Goal: Book appointment/travel/reservation

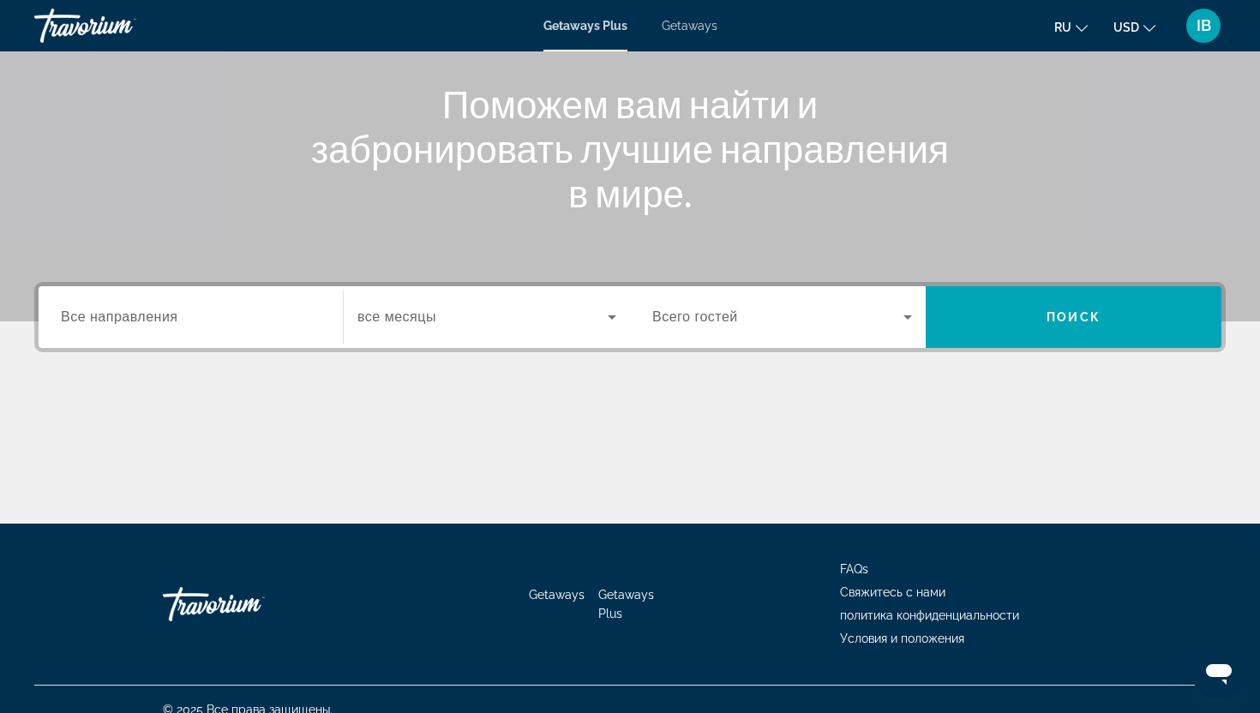
scroll to position [213, 0]
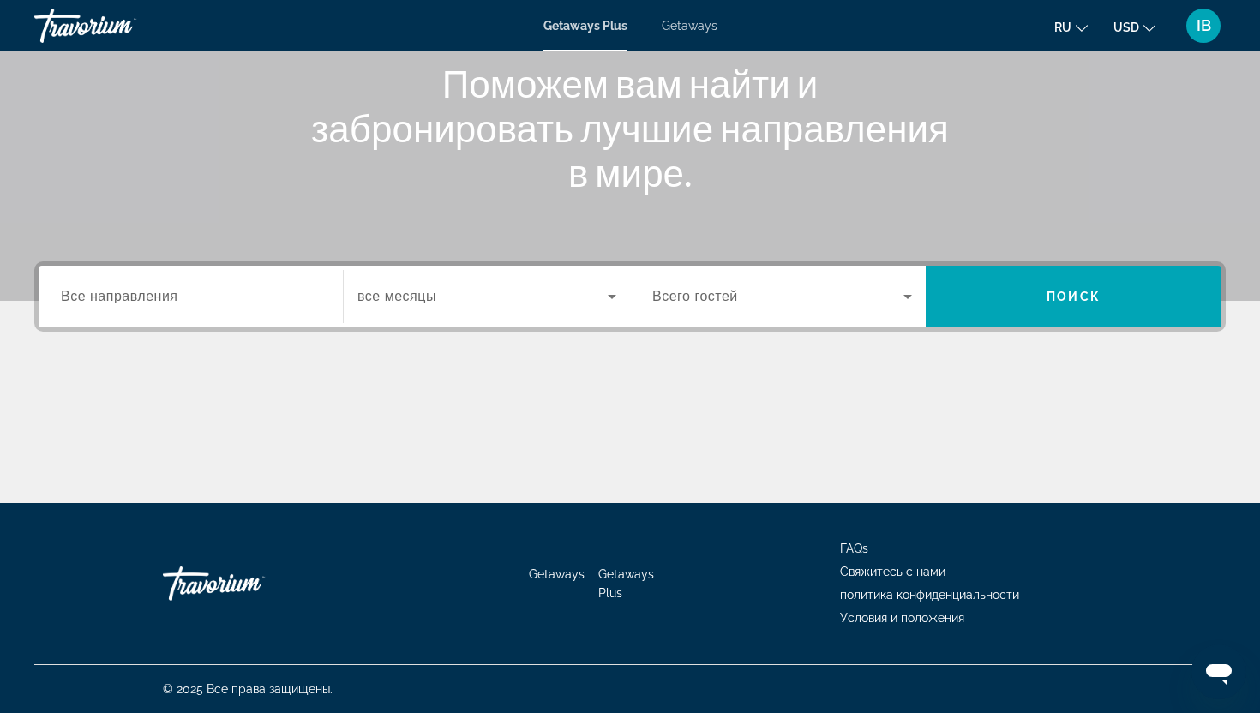
click at [123, 303] on span "Все направления" at bounding box center [119, 296] width 117 height 15
click at [123, 303] on input "Destination Все направления" at bounding box center [191, 297] width 260 height 21
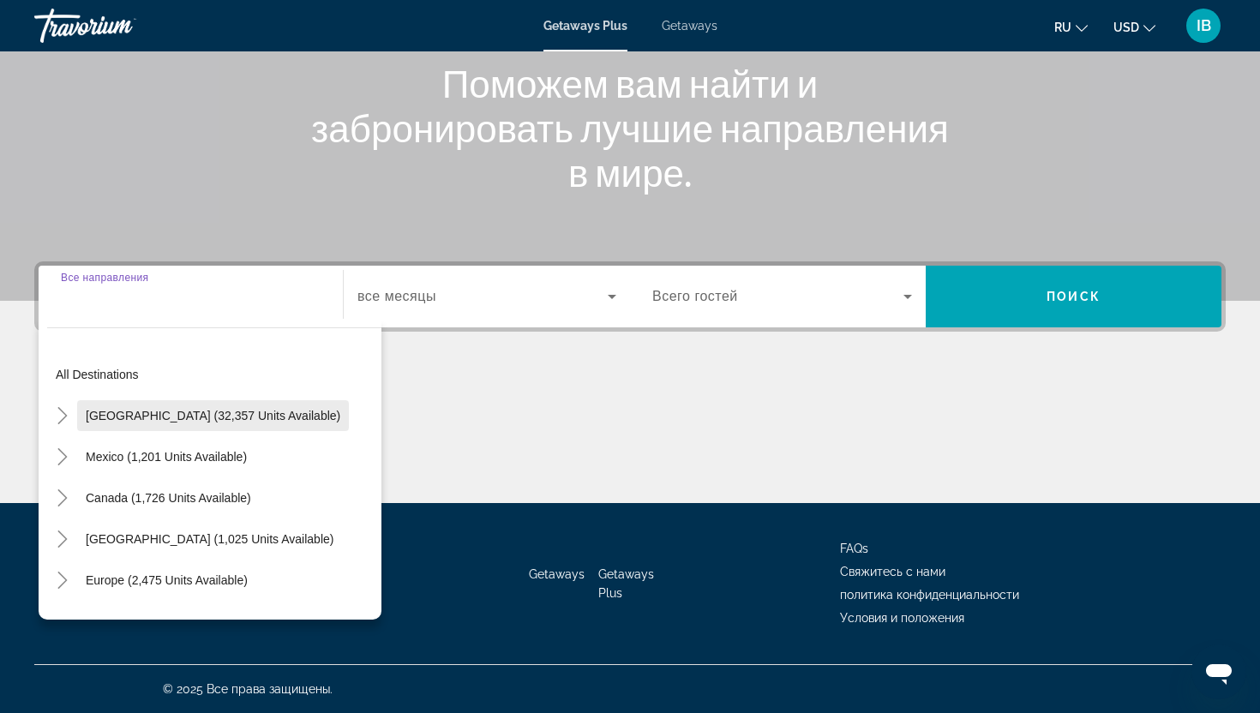
click at [126, 414] on span "[GEOGRAPHIC_DATA] (32,357 units available)" at bounding box center [213, 416] width 255 height 14
type input "**********"
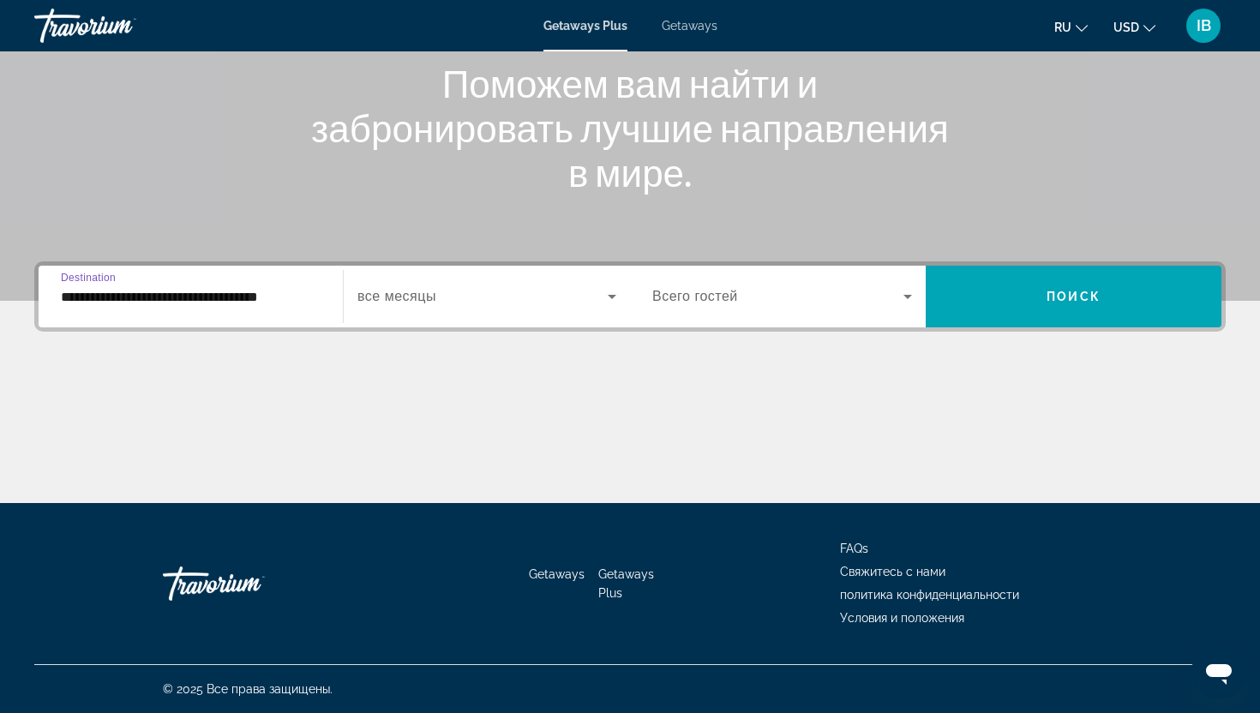
click at [614, 291] on icon "Search widget" at bounding box center [612, 296] width 21 height 21
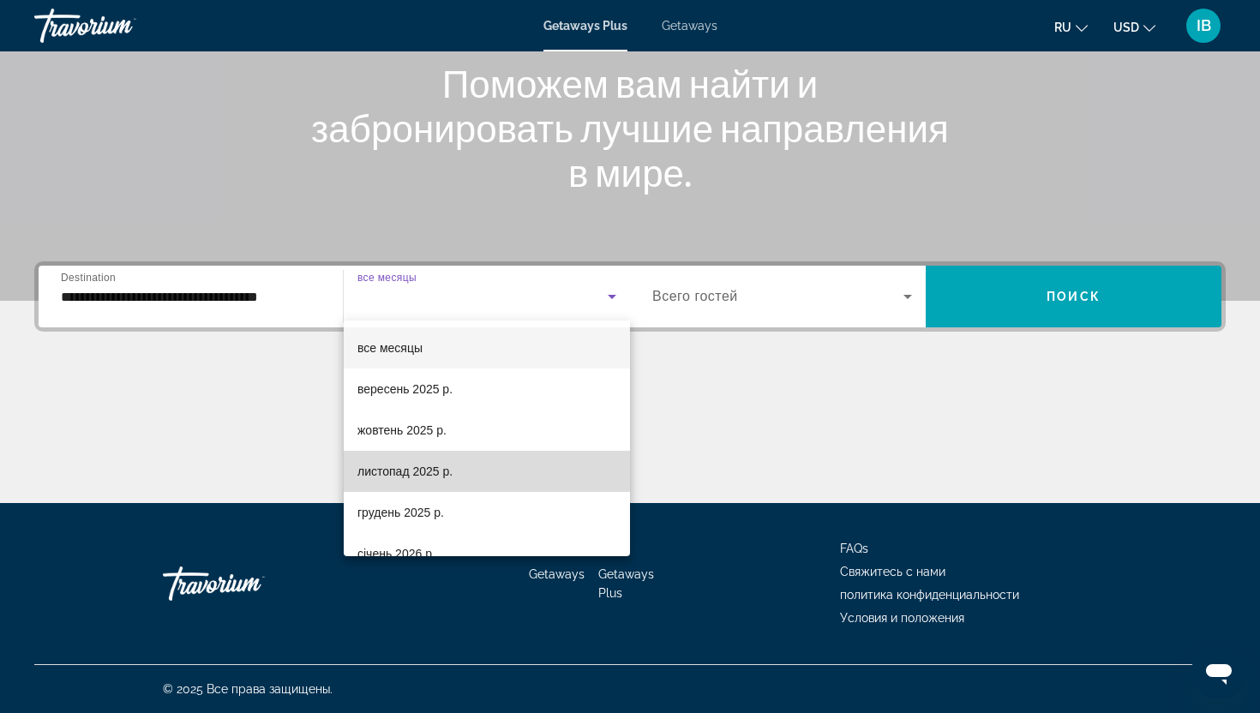
click at [488, 462] on mat-option "листопад 2025 р." at bounding box center [487, 471] width 286 height 41
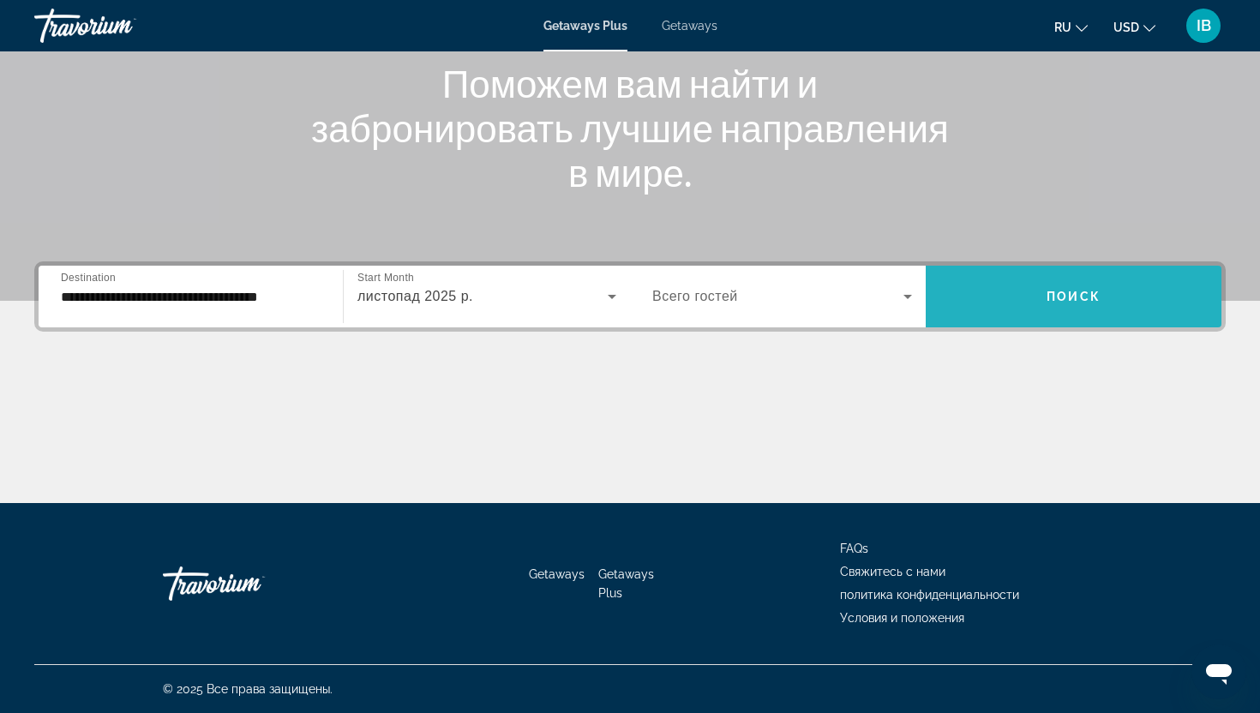
click at [1056, 297] on span "Поиск" at bounding box center [1073, 297] width 54 height 14
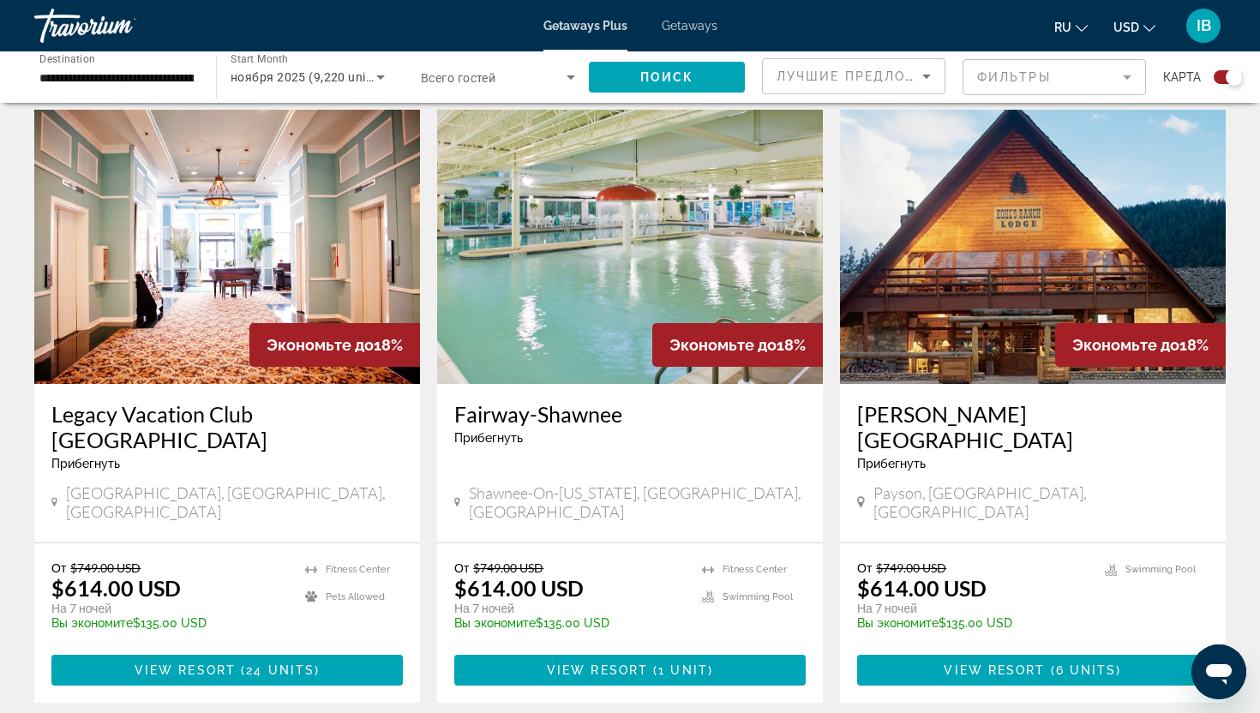
scroll to position [585, 0]
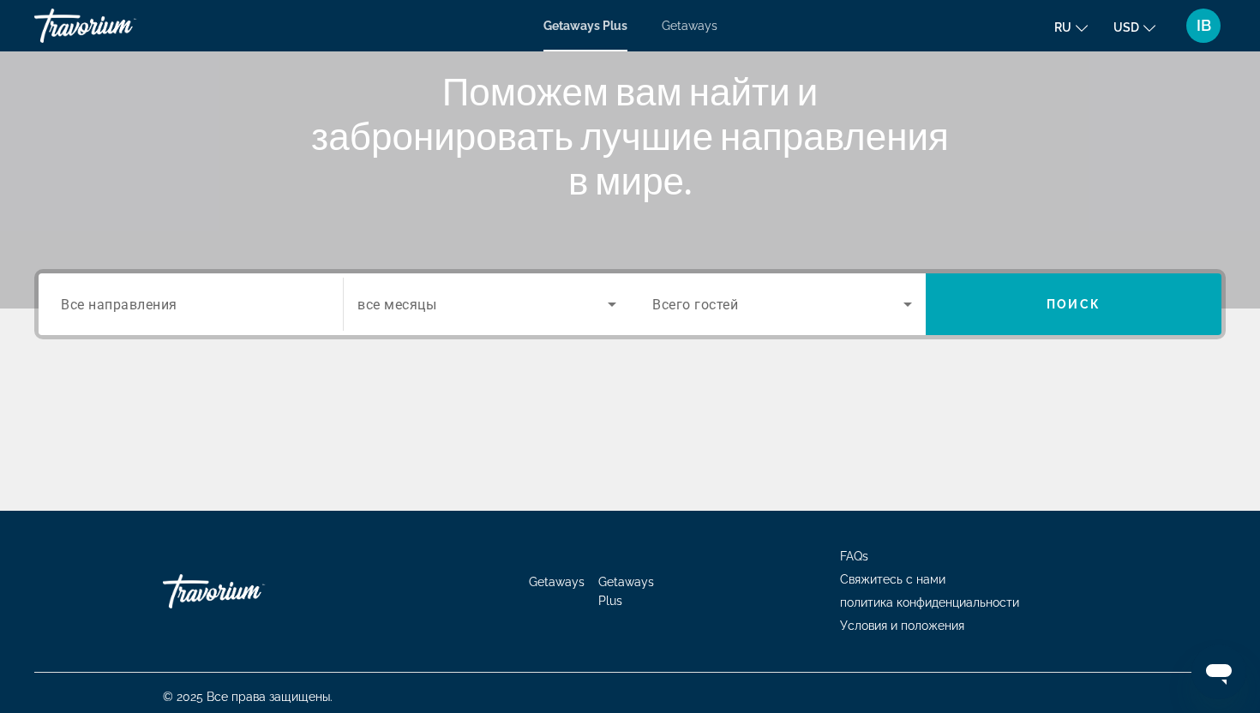
scroll to position [213, 0]
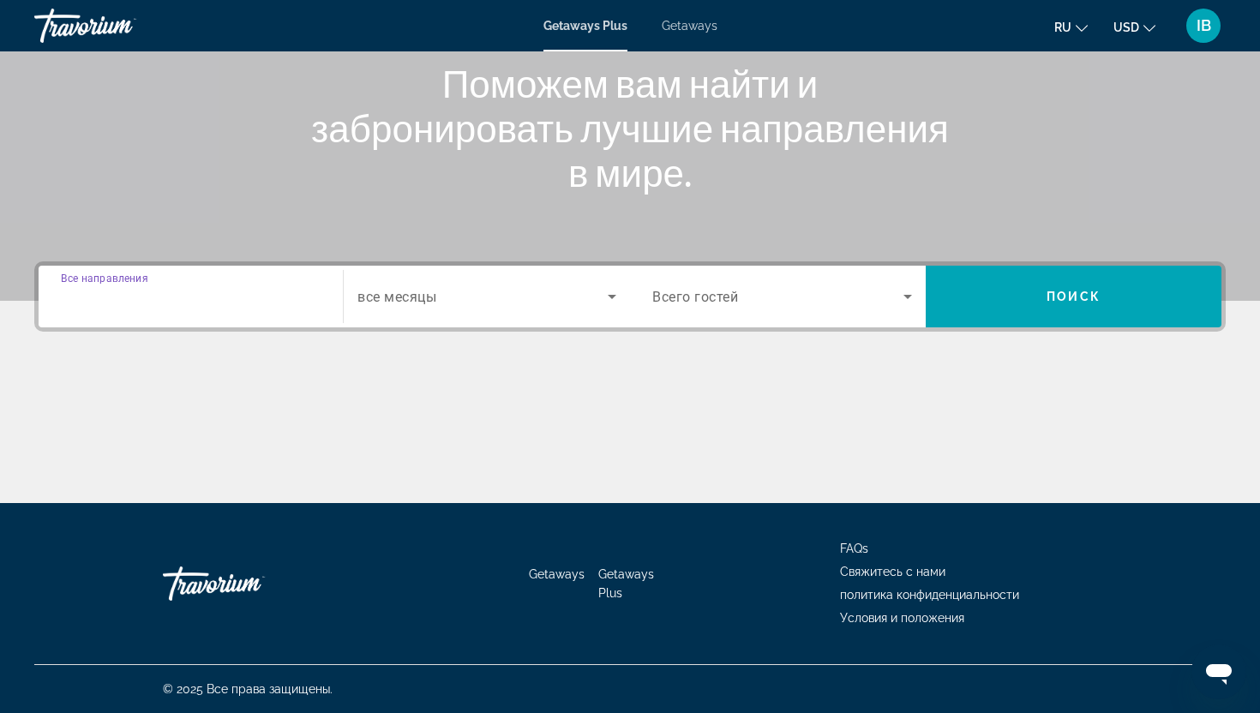
click at [274, 288] on input "Destination Все направления" at bounding box center [191, 297] width 260 height 21
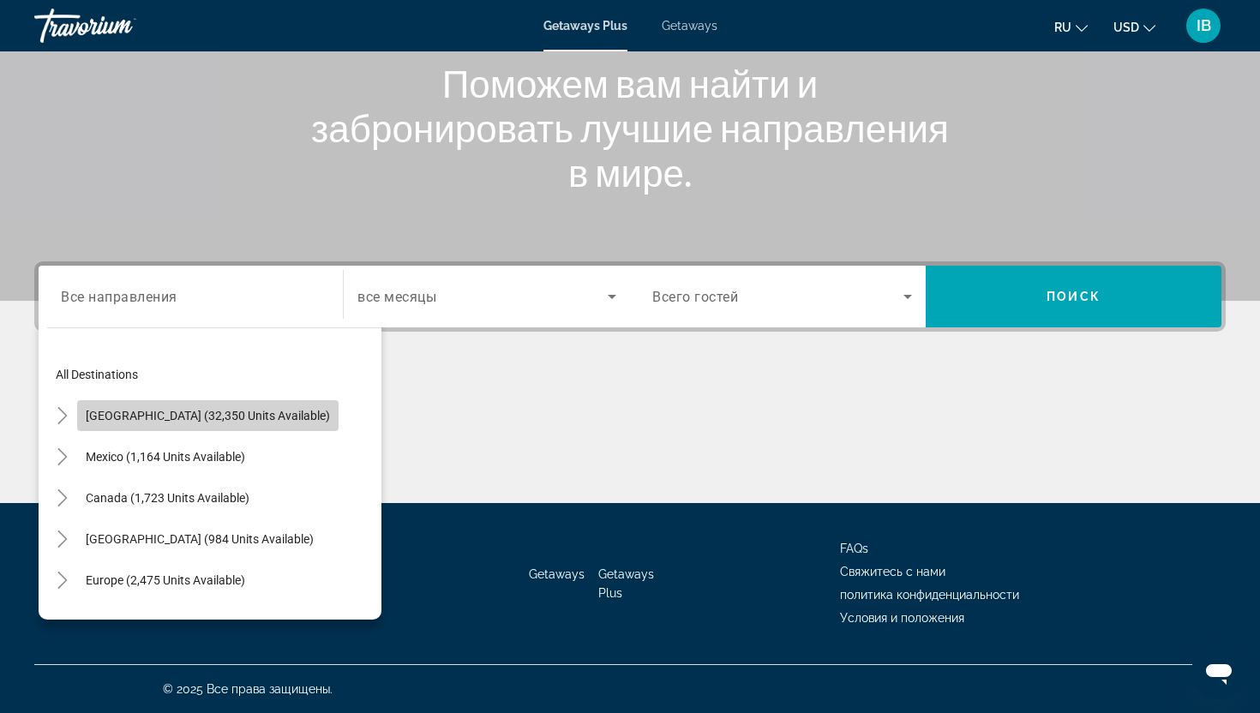
click at [223, 405] on span "Search widget" at bounding box center [207, 415] width 261 height 41
type input "**********"
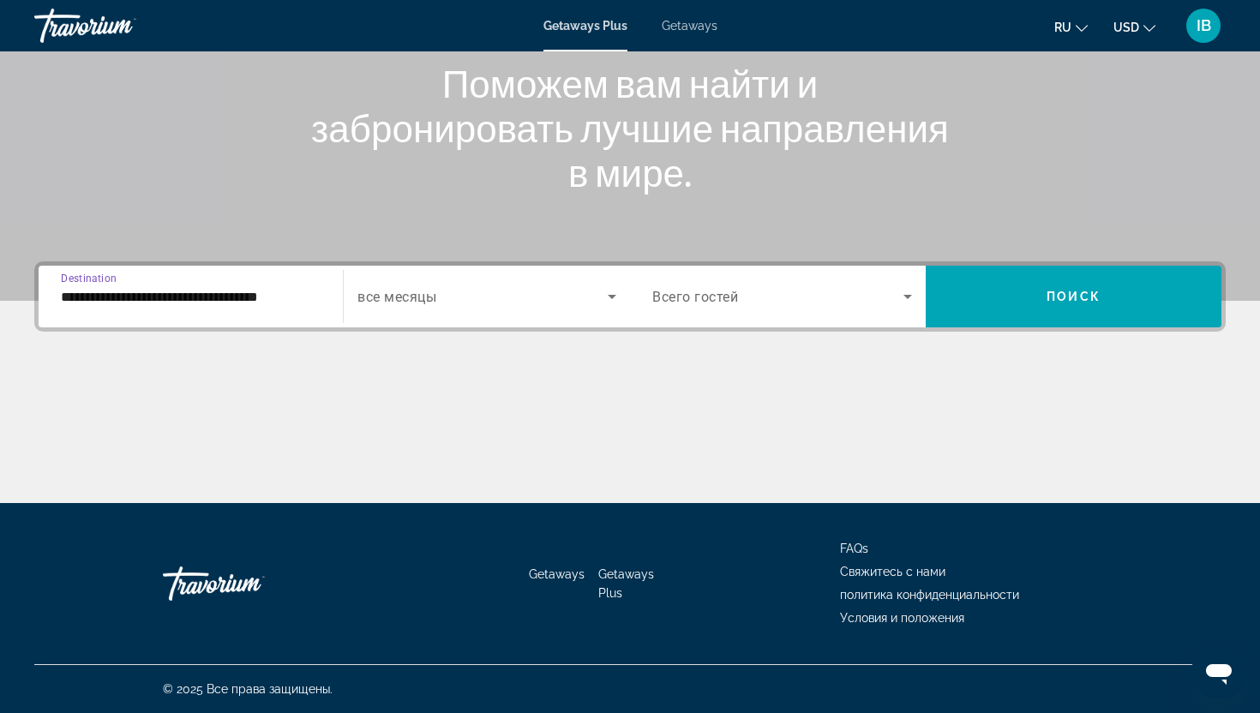
click at [614, 295] on icon "Search widget" at bounding box center [612, 297] width 9 height 4
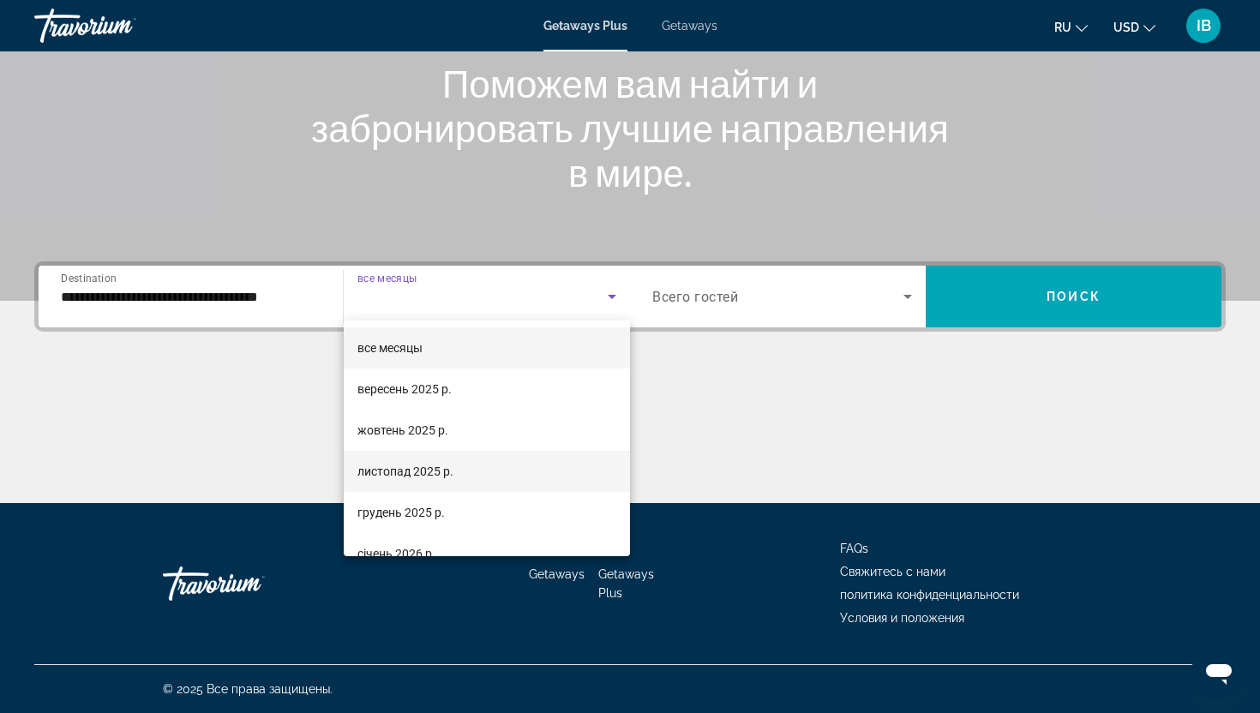
click at [500, 476] on mat-option "листопад 2025 р." at bounding box center [487, 471] width 286 height 41
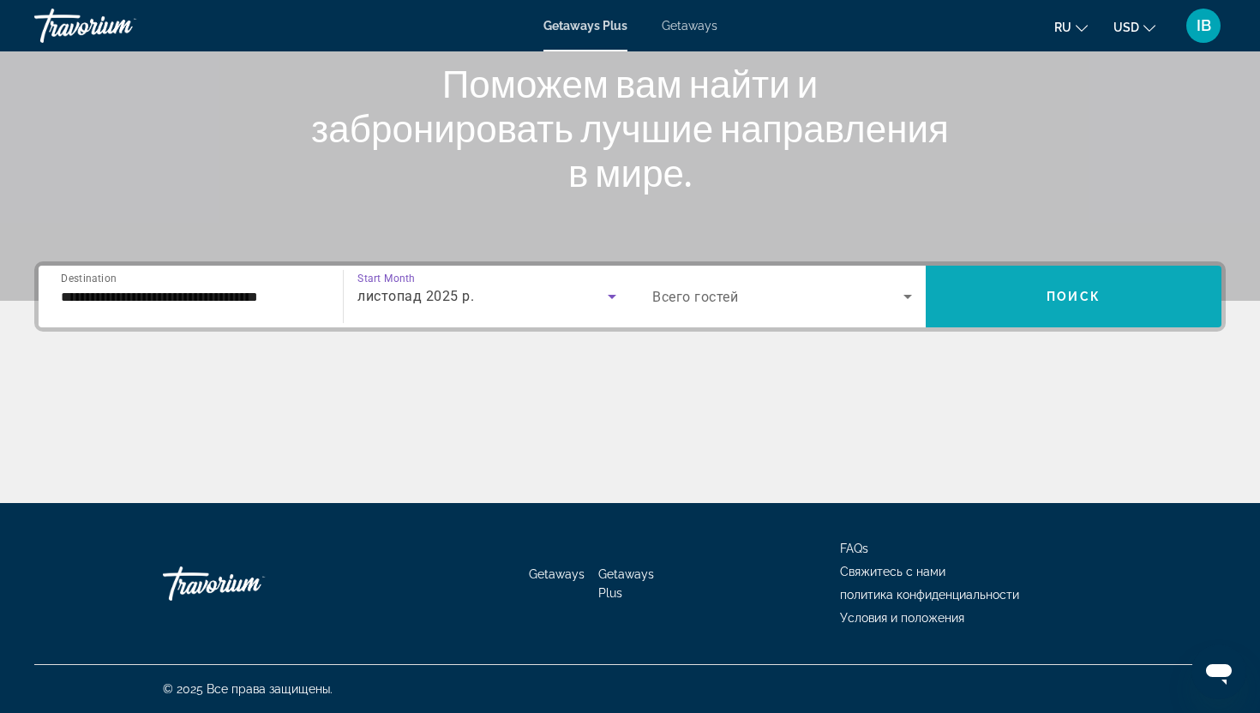
click at [1066, 296] on span "Поиск" at bounding box center [1073, 297] width 54 height 14
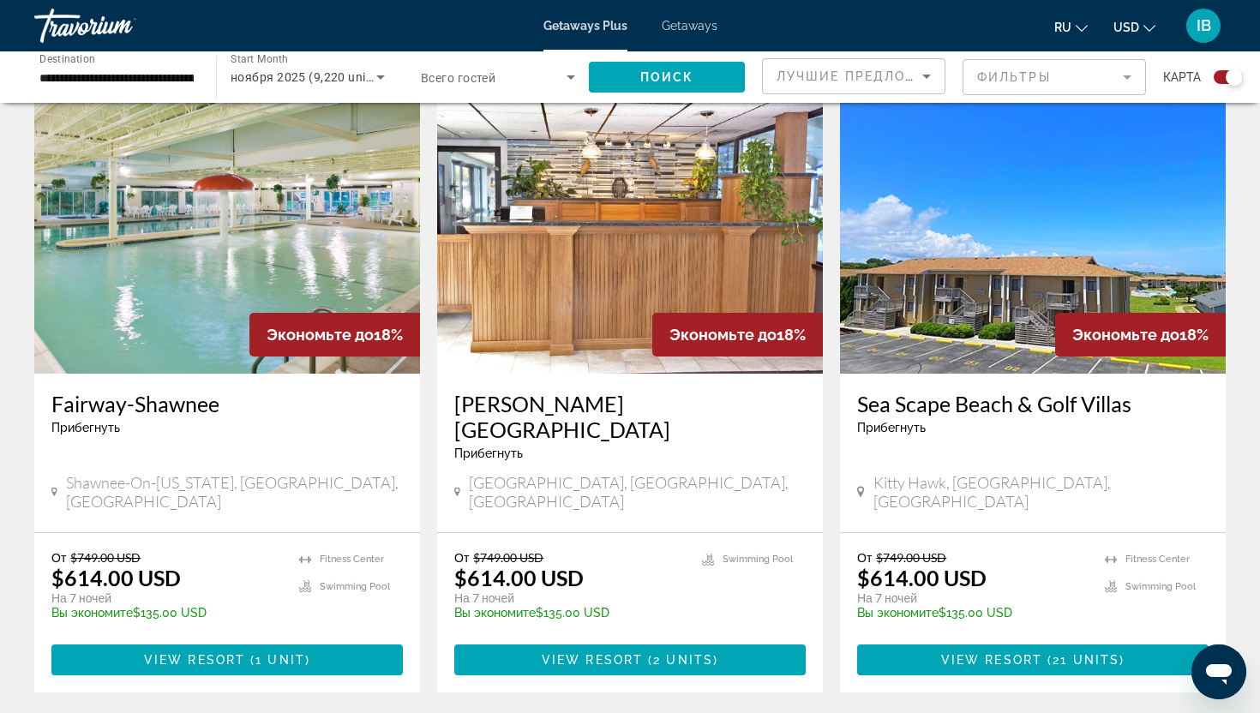
scroll to position [1234, 0]
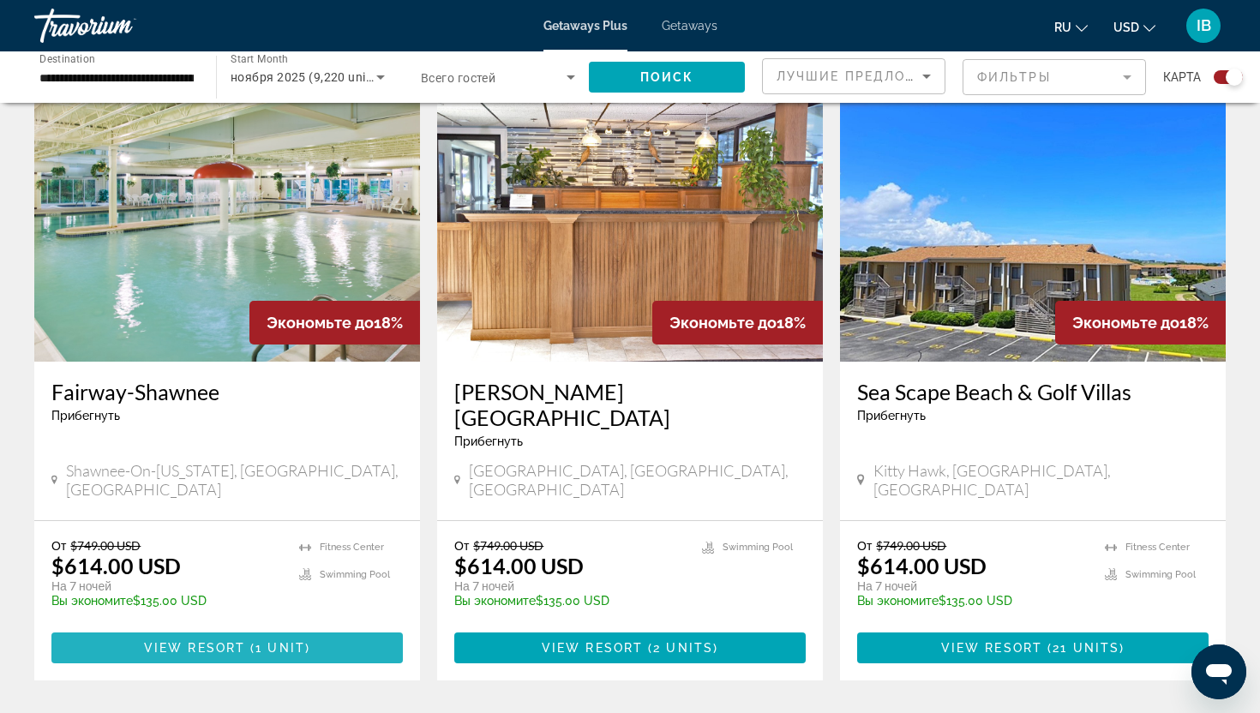
click at [212, 641] on span "View Resort" at bounding box center [194, 648] width 101 height 14
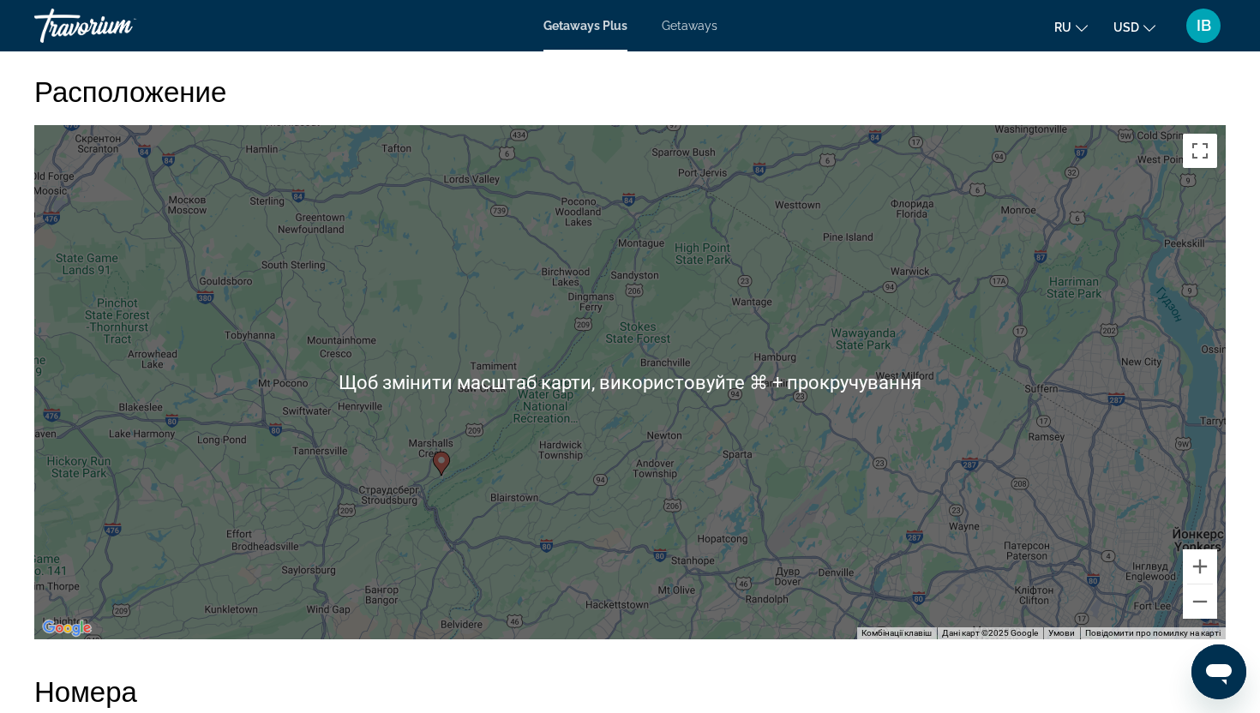
scroll to position [2364, 0]
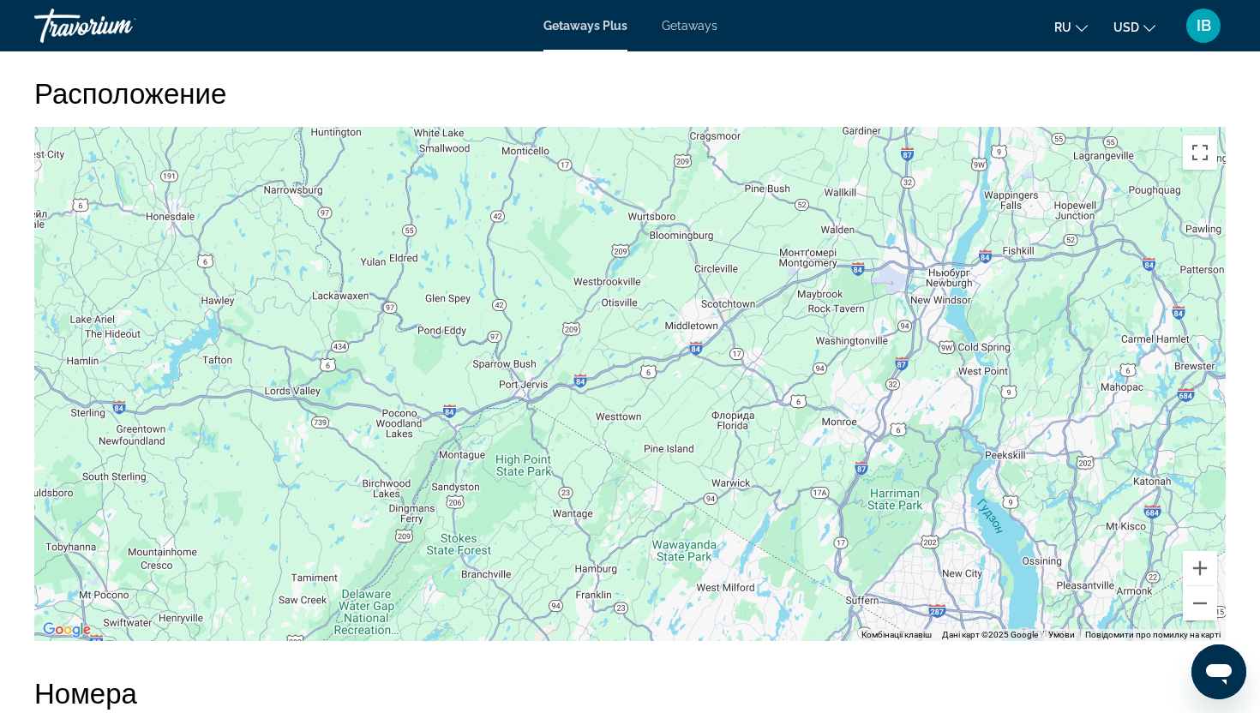
drag, startPoint x: 764, startPoint y: 327, endPoint x: 580, endPoint y: 539, distance: 280.1
click at [580, 539] on div "Увімкніть режим перетягування за допомогою клавіатури, натиснувши Alt + Enter. …" at bounding box center [629, 384] width 1191 height 514
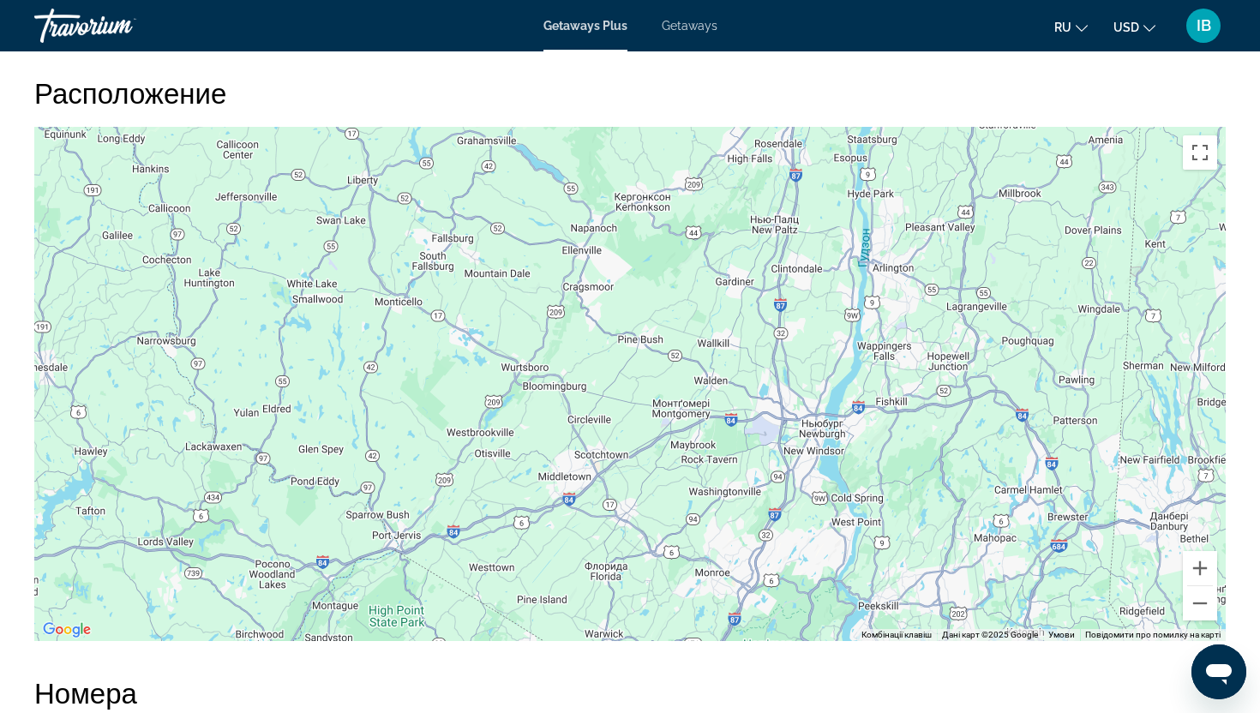
drag, startPoint x: 788, startPoint y: 359, endPoint x: 656, endPoint y: 511, distance: 200.5
click at [657, 511] on div "Увімкніть режим перетягування за допомогою клавіатури, натиснувши Alt + Enter. …" at bounding box center [629, 384] width 1191 height 514
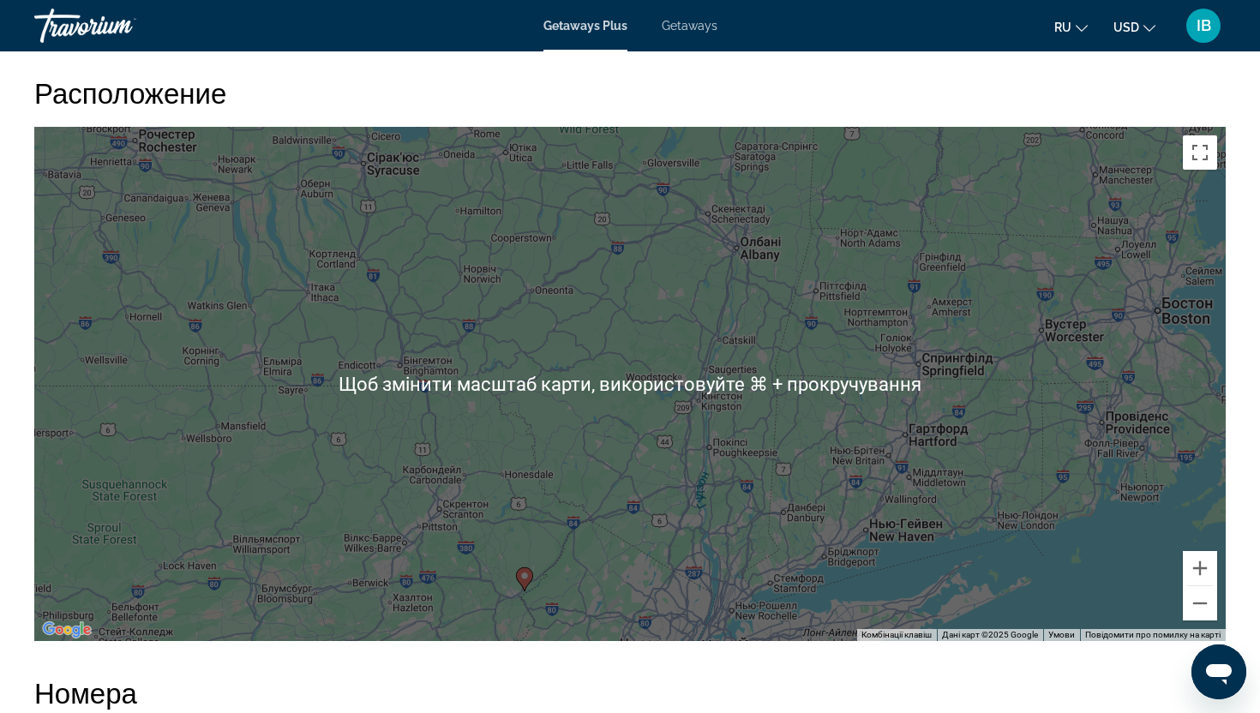
scroll to position [2385, 0]
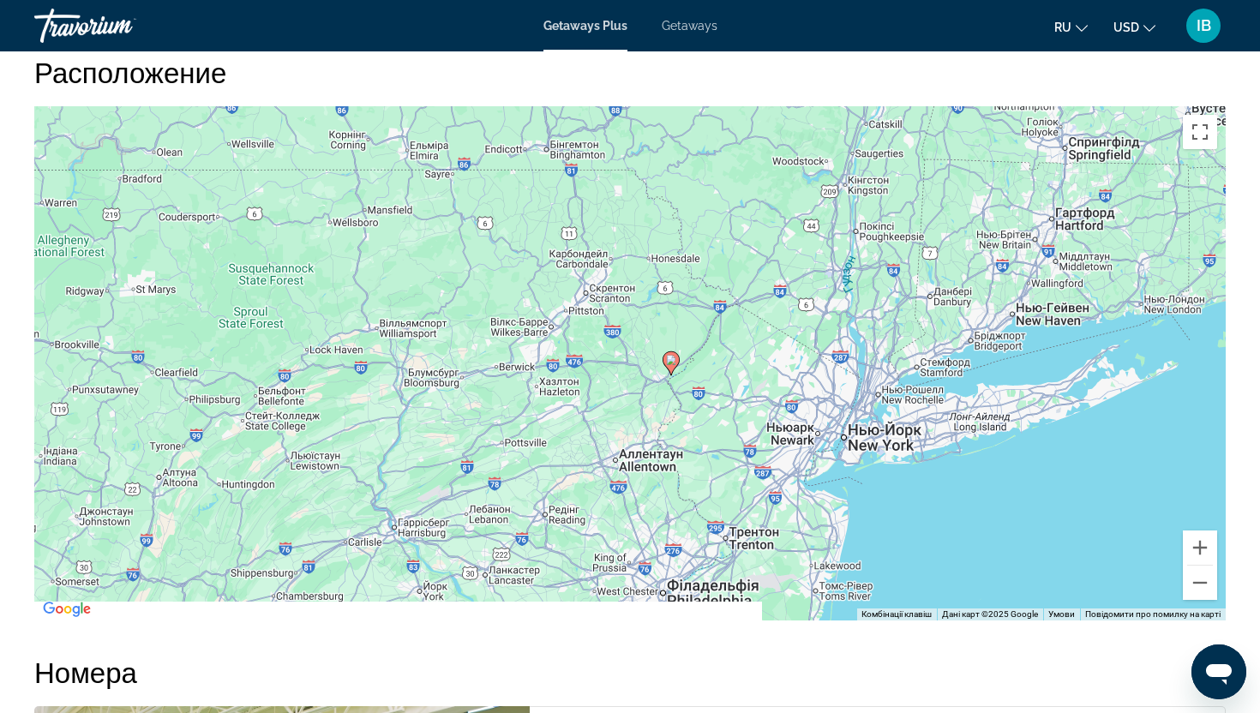
drag, startPoint x: 583, startPoint y: 537, endPoint x: 729, endPoint y: 337, distance: 248.4
click at [729, 337] on div "Увімкніть режим перетягування за допомогою клавіатури, натиснувши Alt + Enter. …" at bounding box center [629, 363] width 1191 height 514
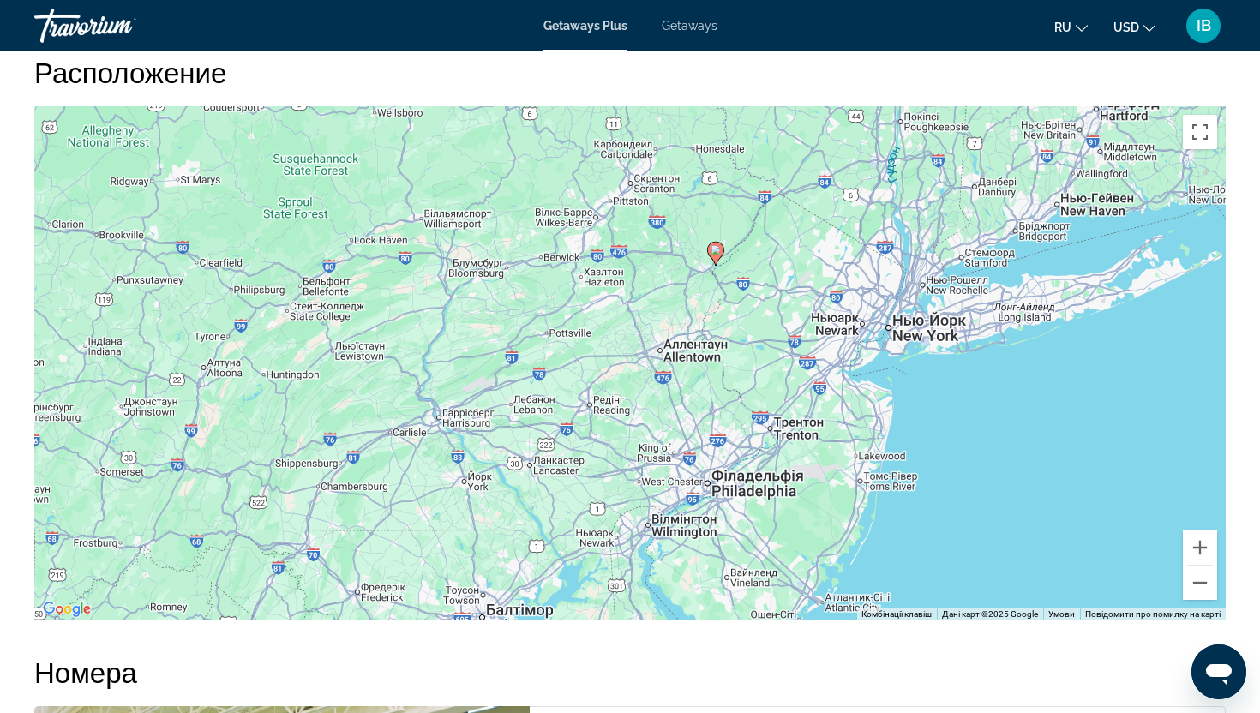
drag, startPoint x: 730, startPoint y: 333, endPoint x: 777, endPoint y: 221, distance: 121.8
click at [777, 221] on div "Увімкніть режим перетягування за допомогою клавіатури, натиснувши Alt + Enter. …" at bounding box center [629, 363] width 1191 height 514
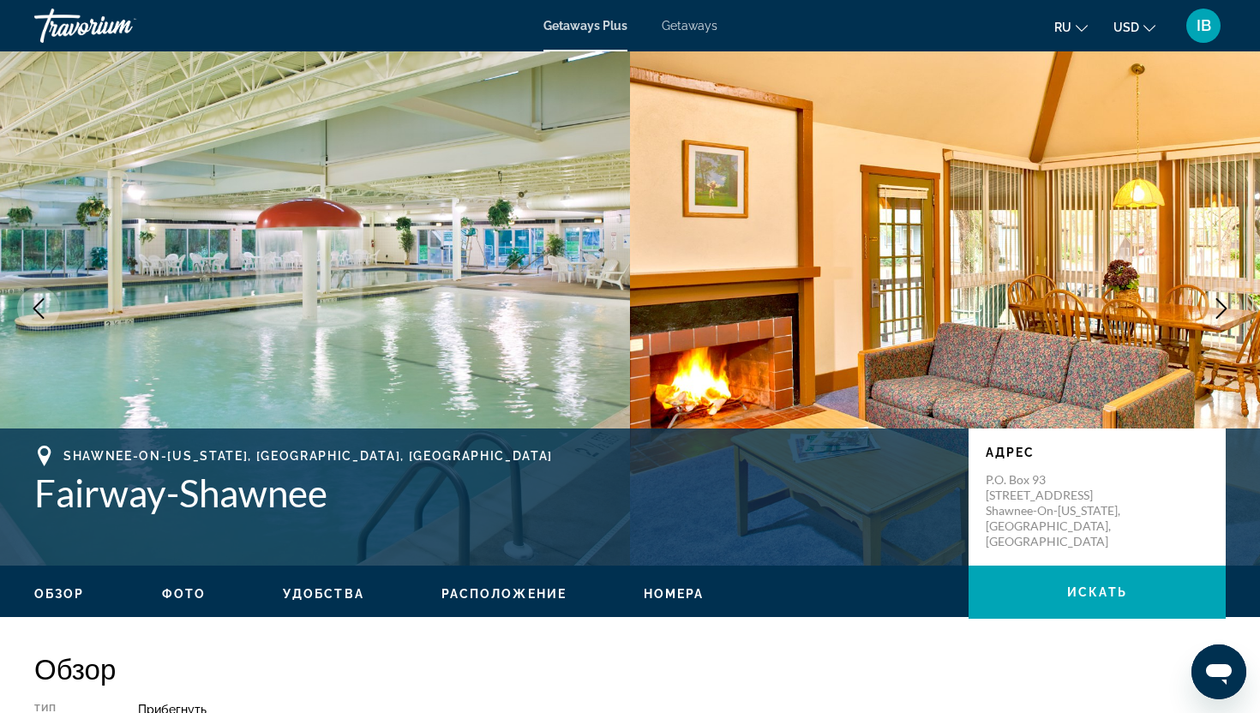
scroll to position [1, 0]
